Goal: Transaction & Acquisition: Purchase product/service

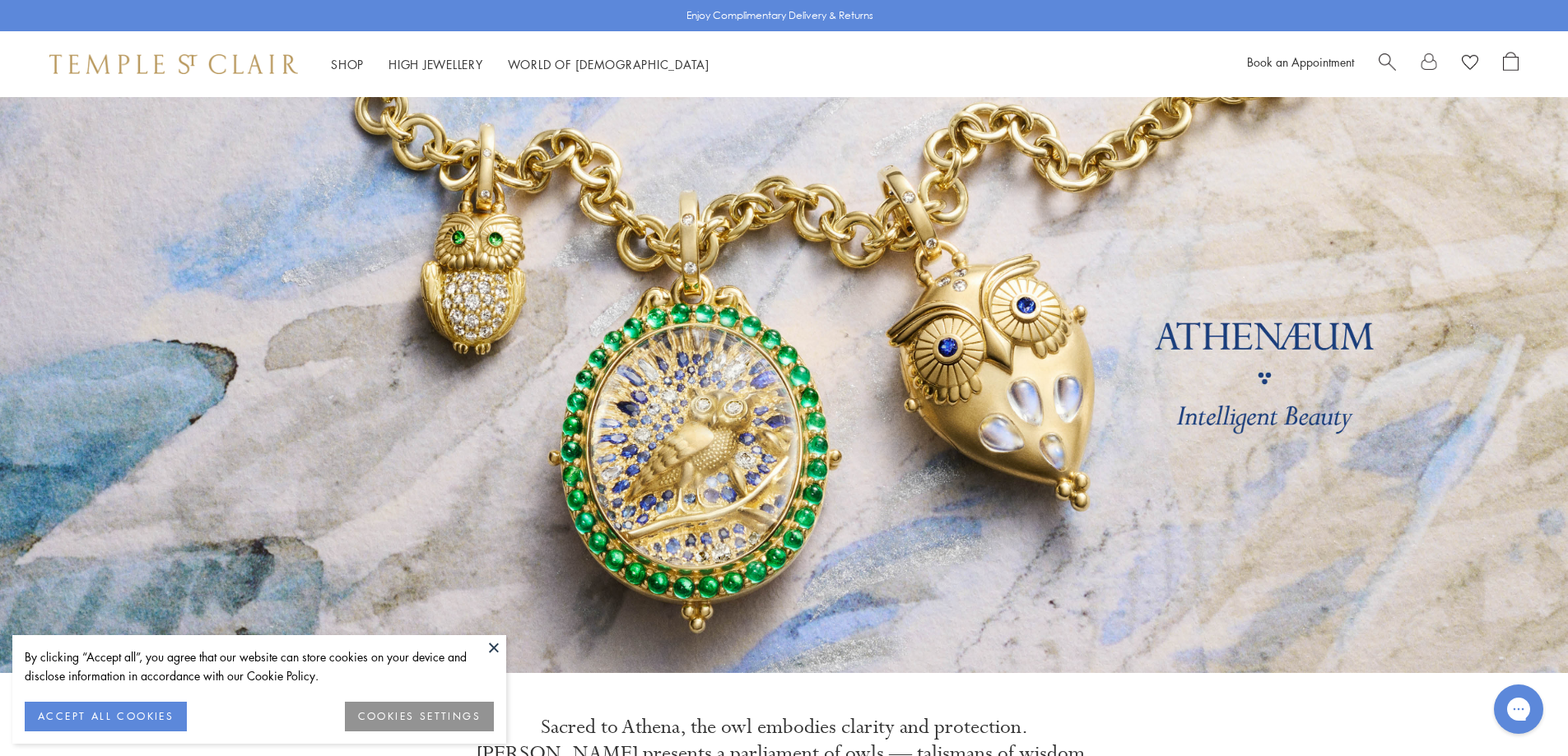
click at [101, 720] on button "ACCEPT ALL COOKIES" at bounding box center [106, 716] width 162 height 29
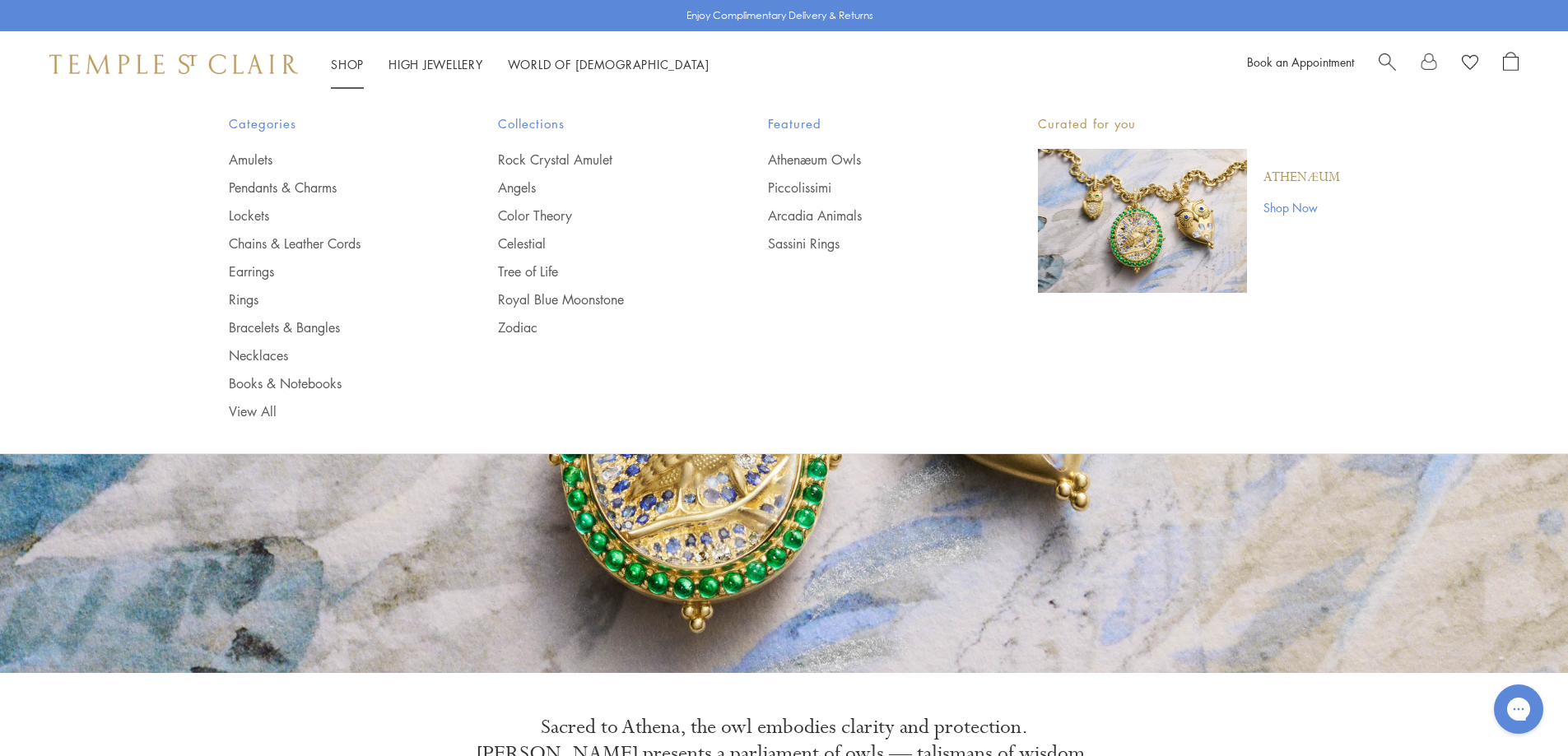
click at [343, 55] on li "Shop Shop Categories Amulets Pendants & Charms Lockets Chains & Leather Cords E…" at bounding box center [347, 64] width 33 height 21
click at [247, 295] on link "Rings" at bounding box center [331, 299] width 204 height 18
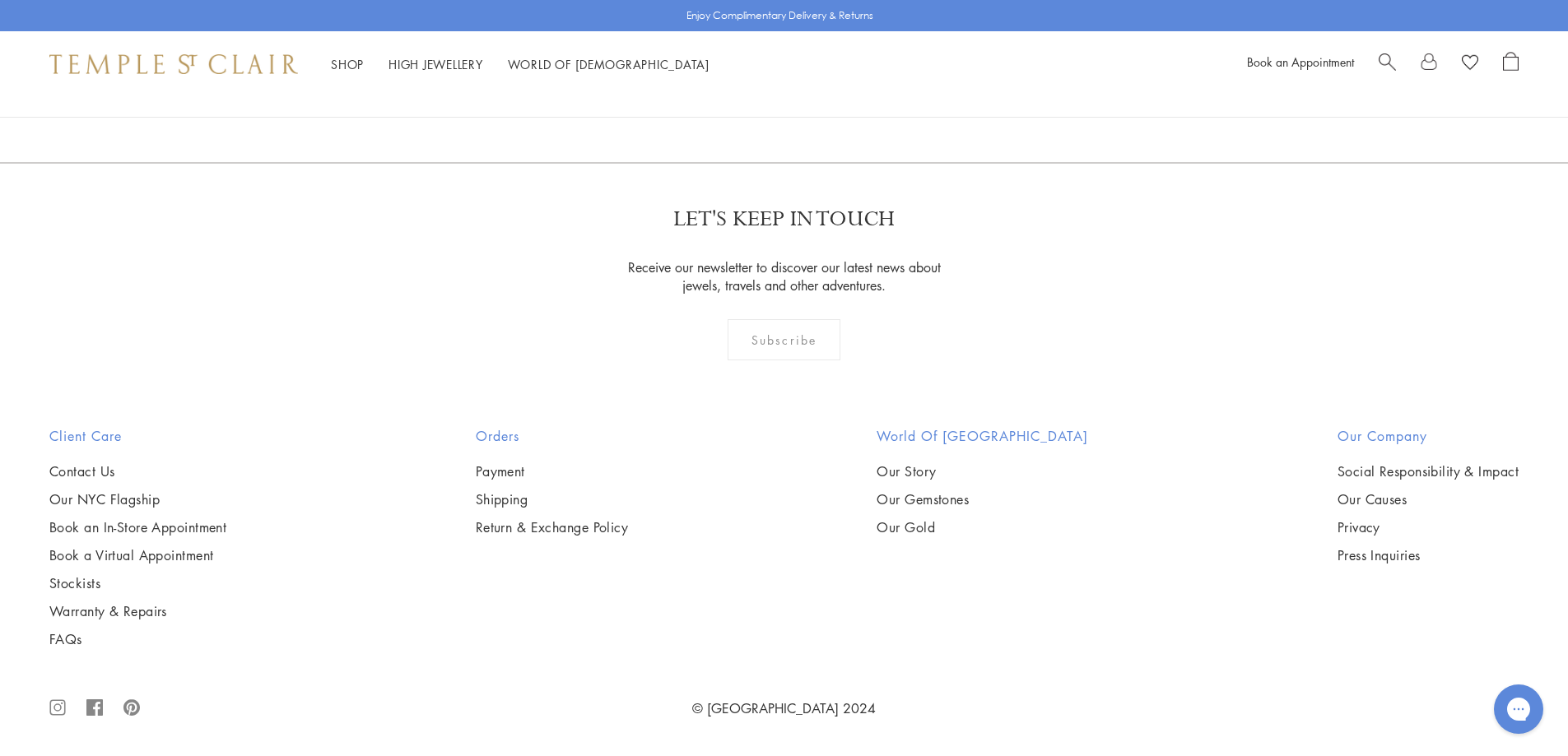
scroll to position [6086, 0]
click at [0, 0] on img at bounding box center [0, 0] width 0 height 0
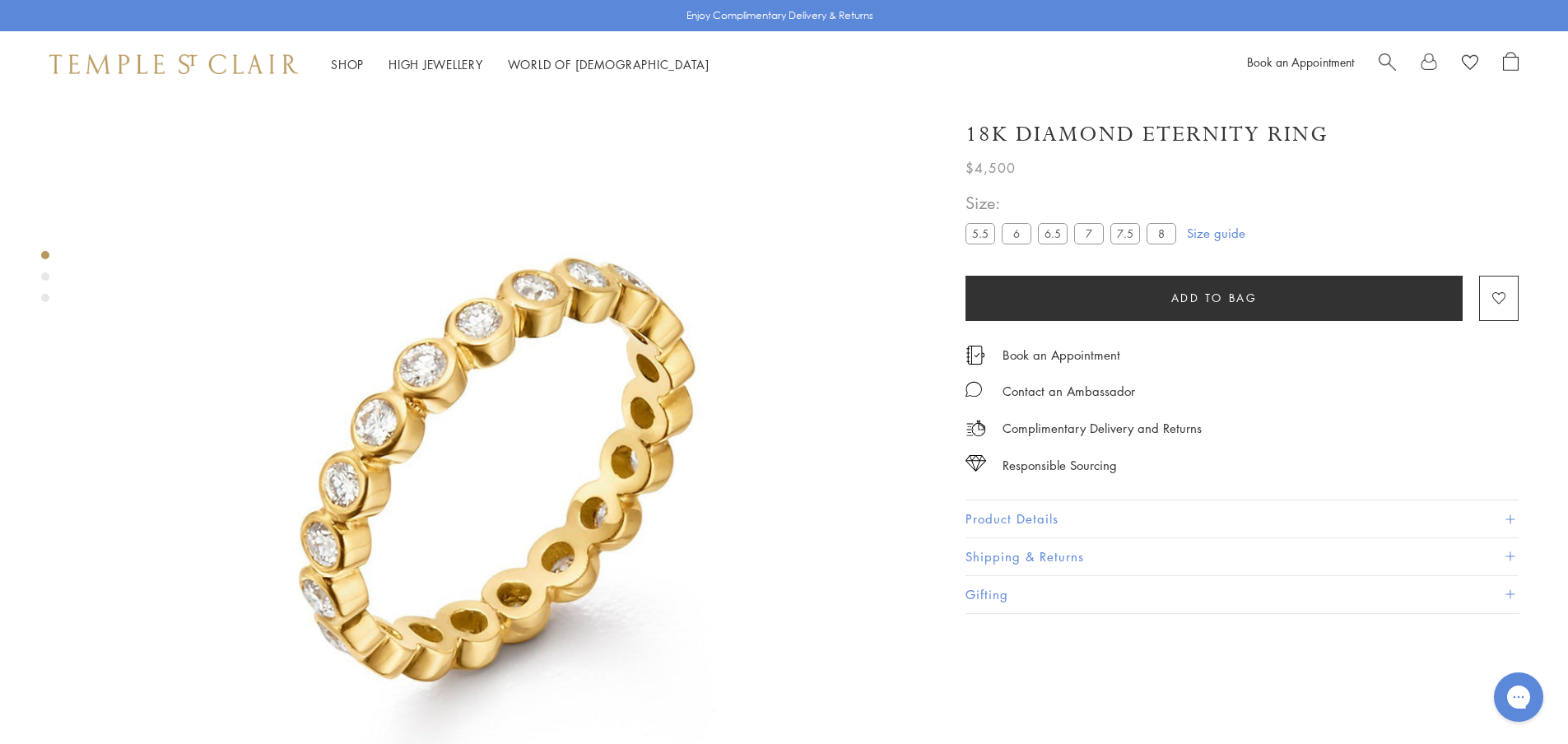
click at [981, 234] on label "5.5" at bounding box center [980, 234] width 29 height 21
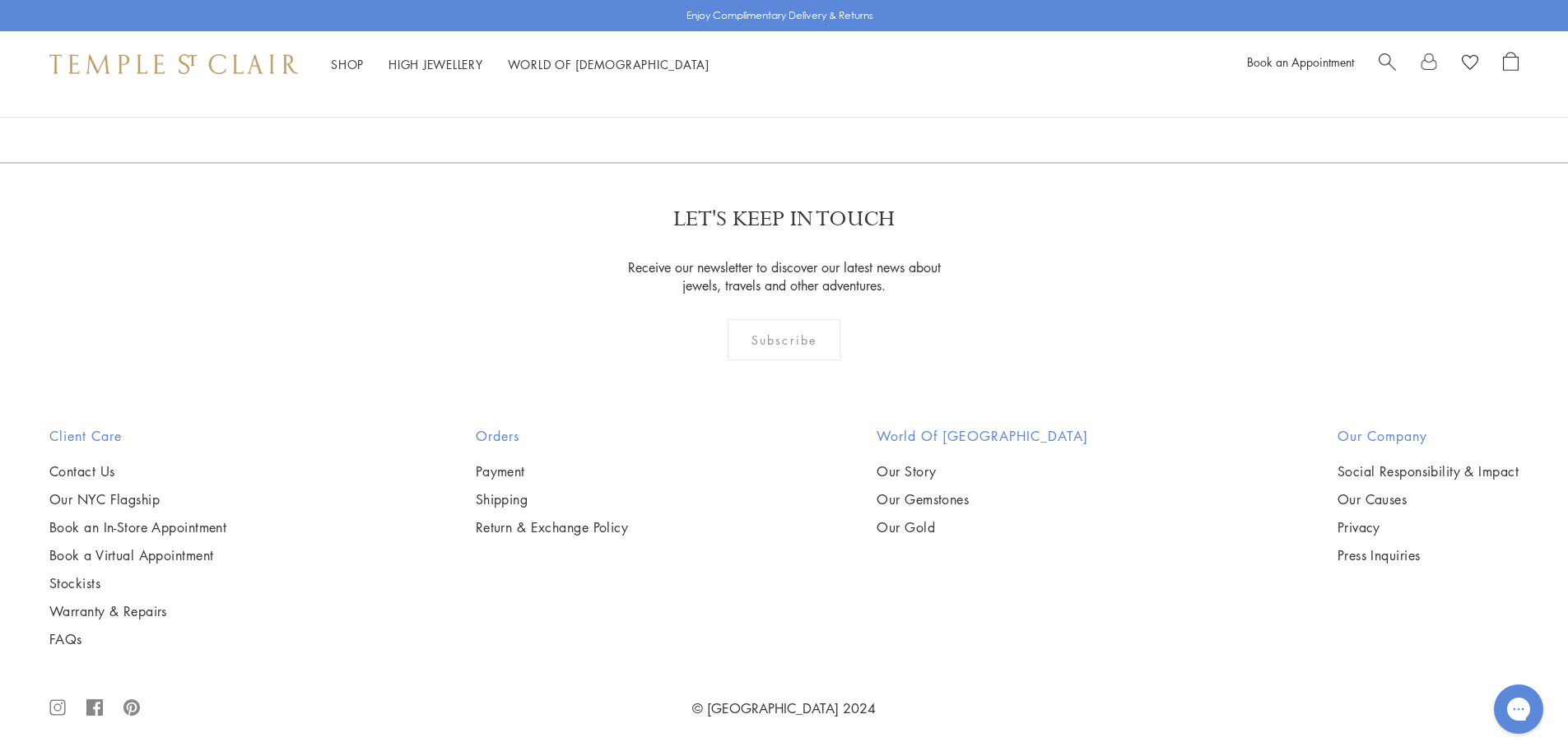
scroll to position [9374, 0]
click at [837, 96] on link at bounding box center [837, 73] width 51 height 46
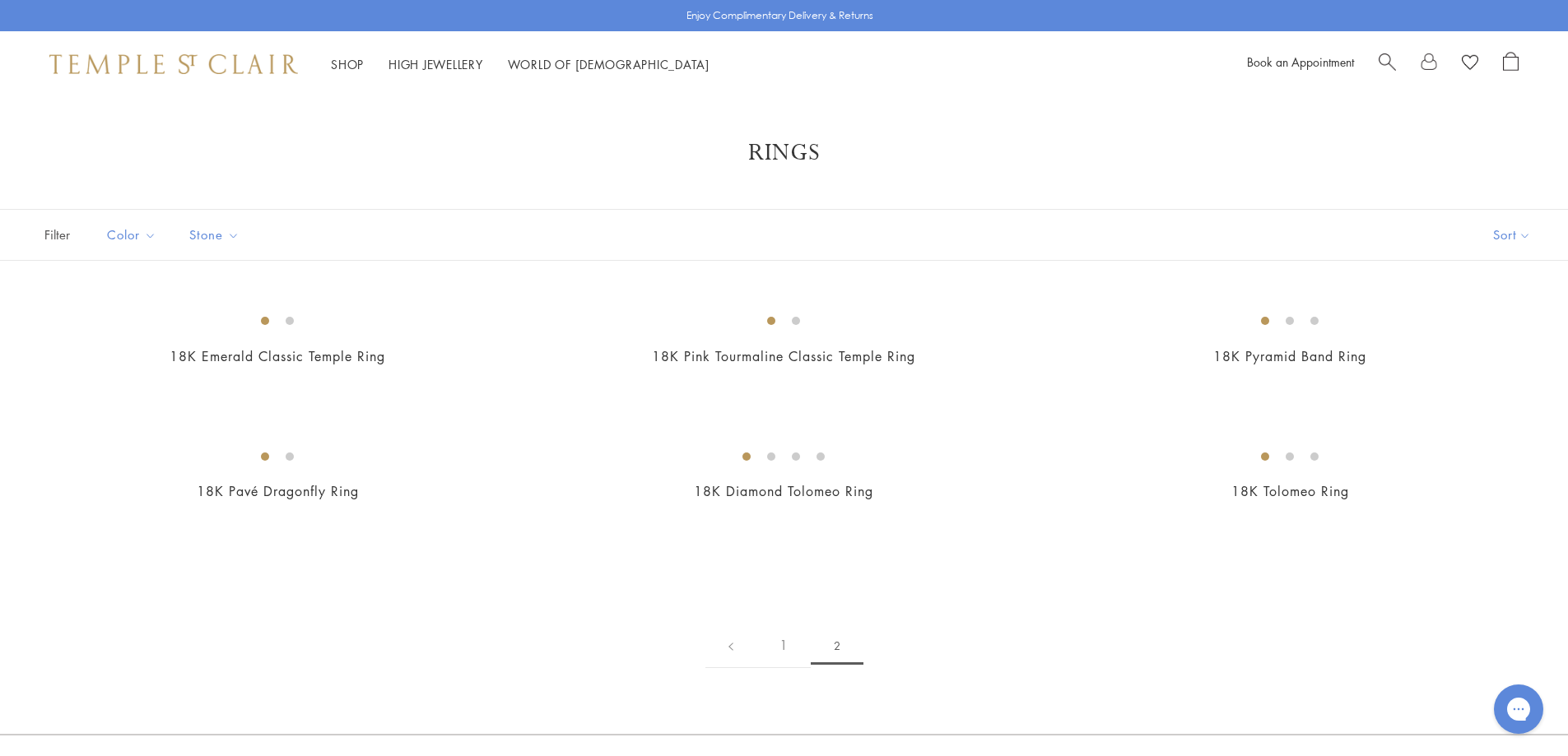
click at [1380, 64] on span "Search" at bounding box center [1388, 60] width 17 height 17
type input "******"
